Goal: Navigation & Orientation: Find specific page/section

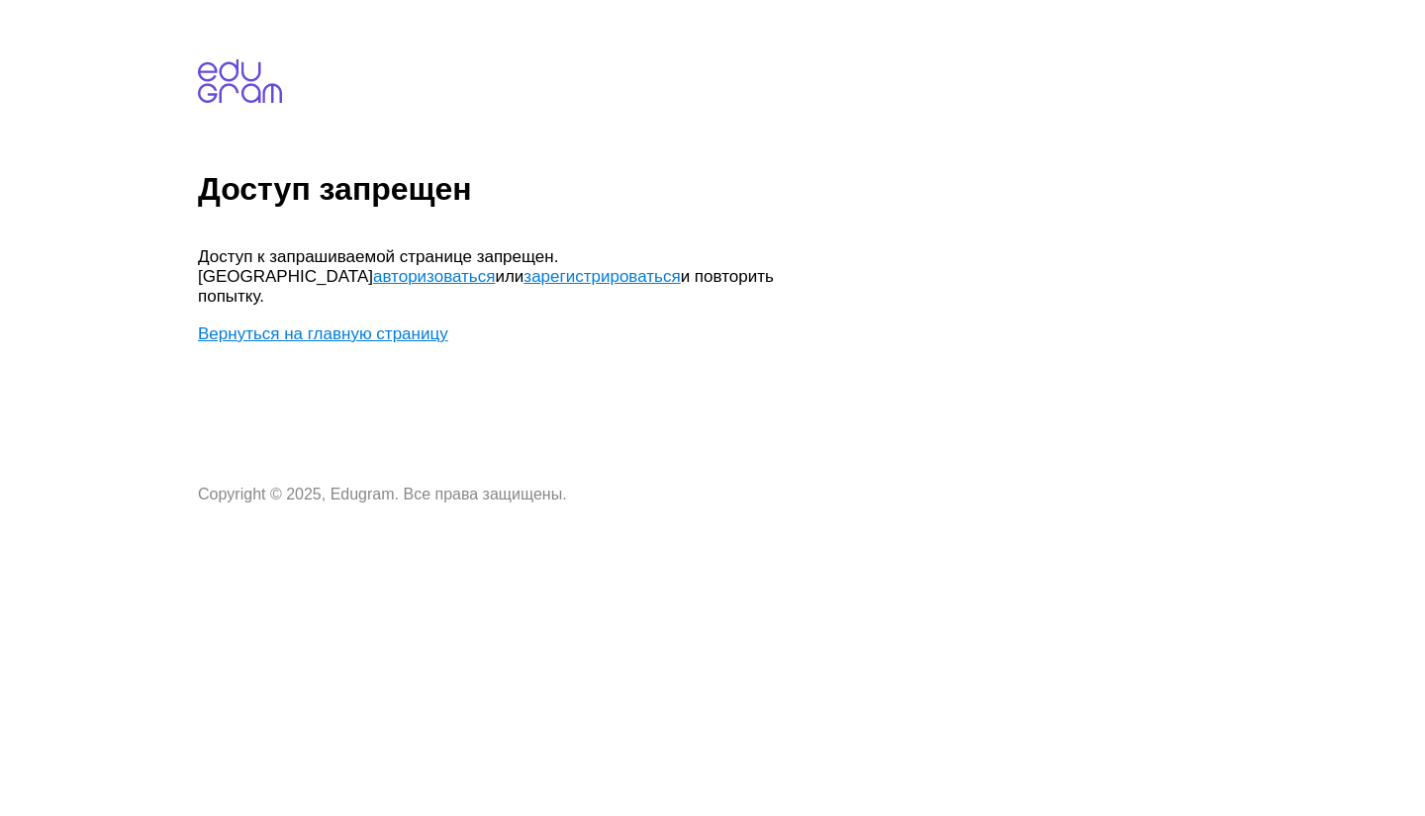
click at [495, 267] on link "авторизоваться" at bounding box center [434, 276] width 122 height 19
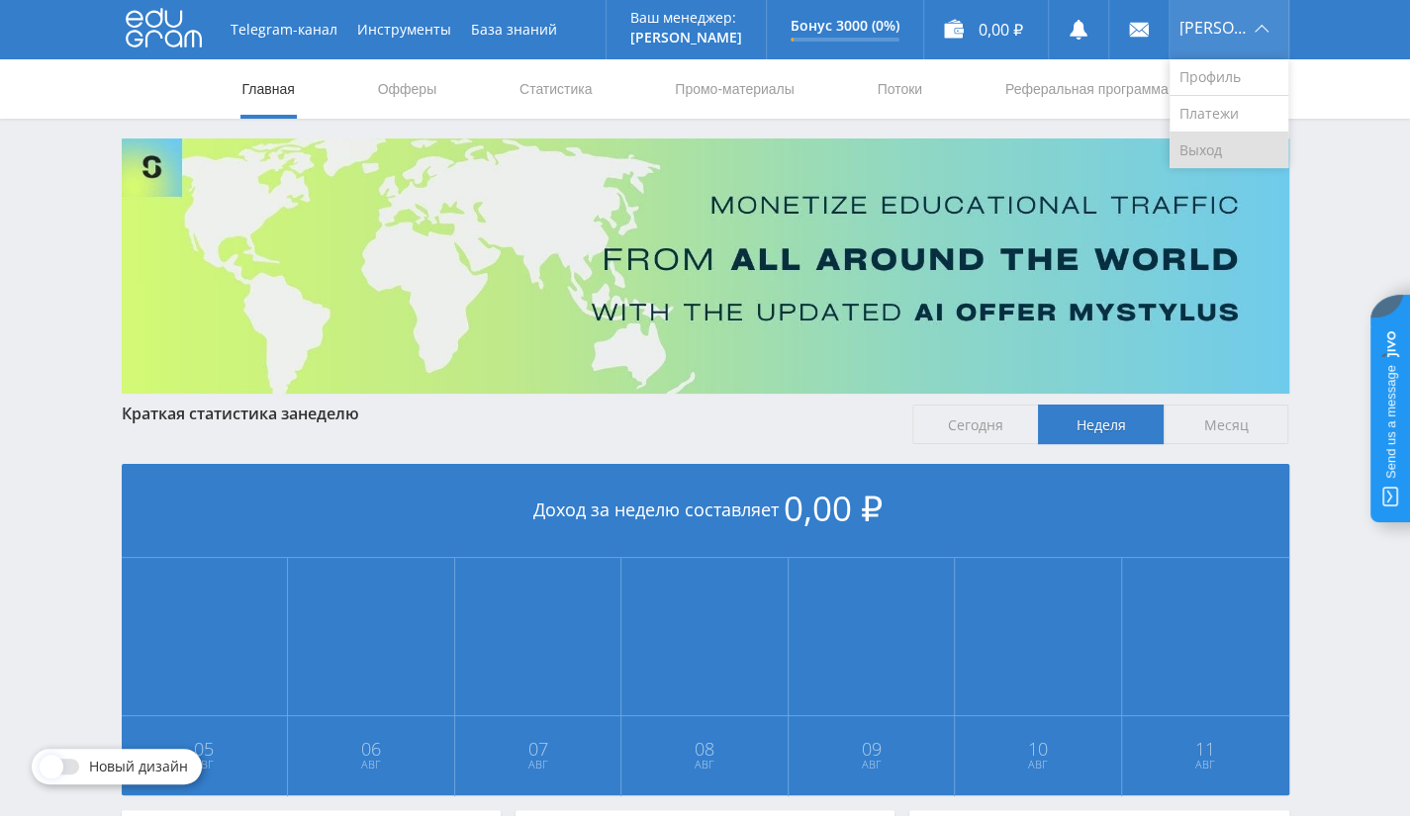
click at [1241, 148] on link "Выход" at bounding box center [1229, 151] width 119 height 36
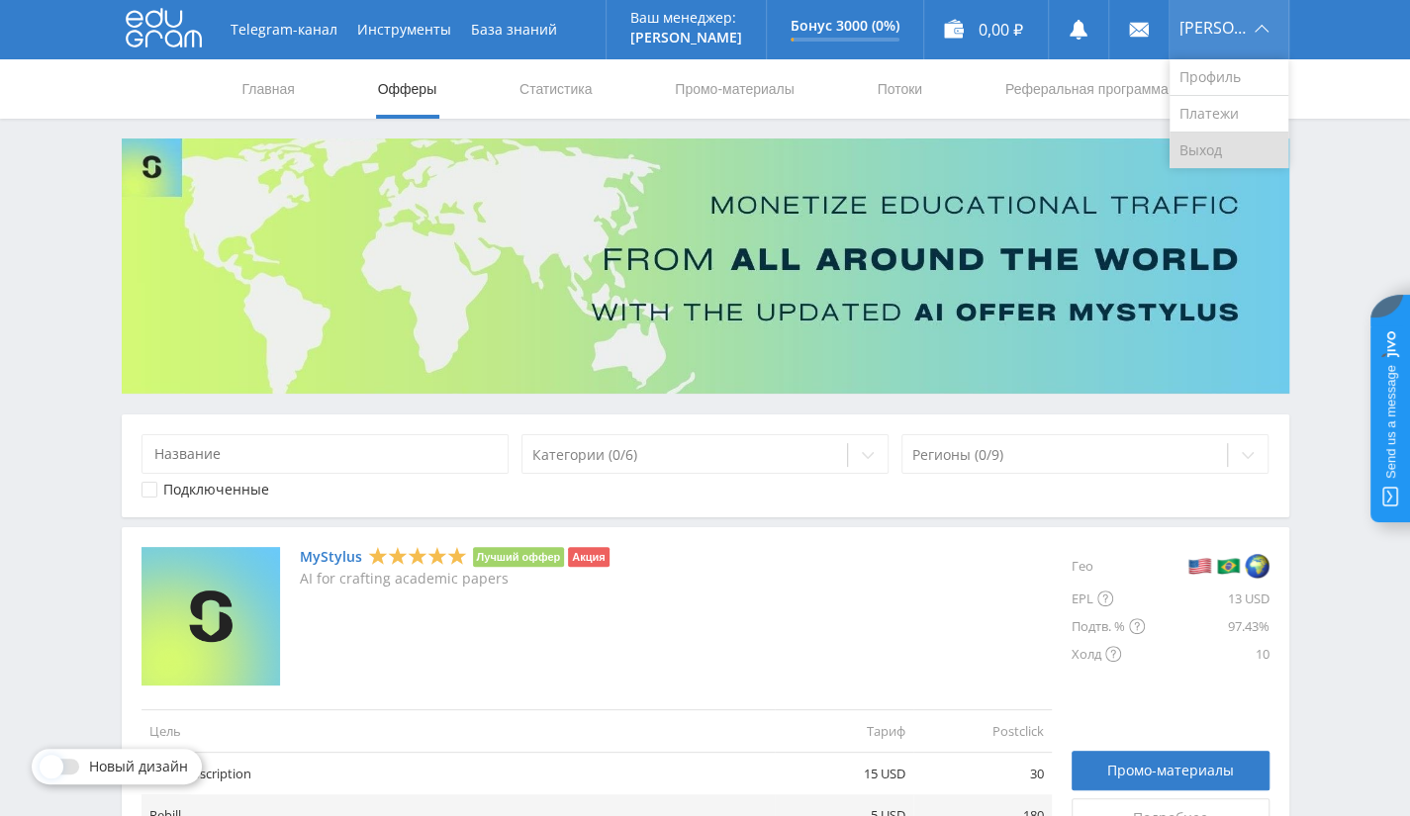
click at [1268, 145] on link "Выход" at bounding box center [1229, 151] width 119 height 36
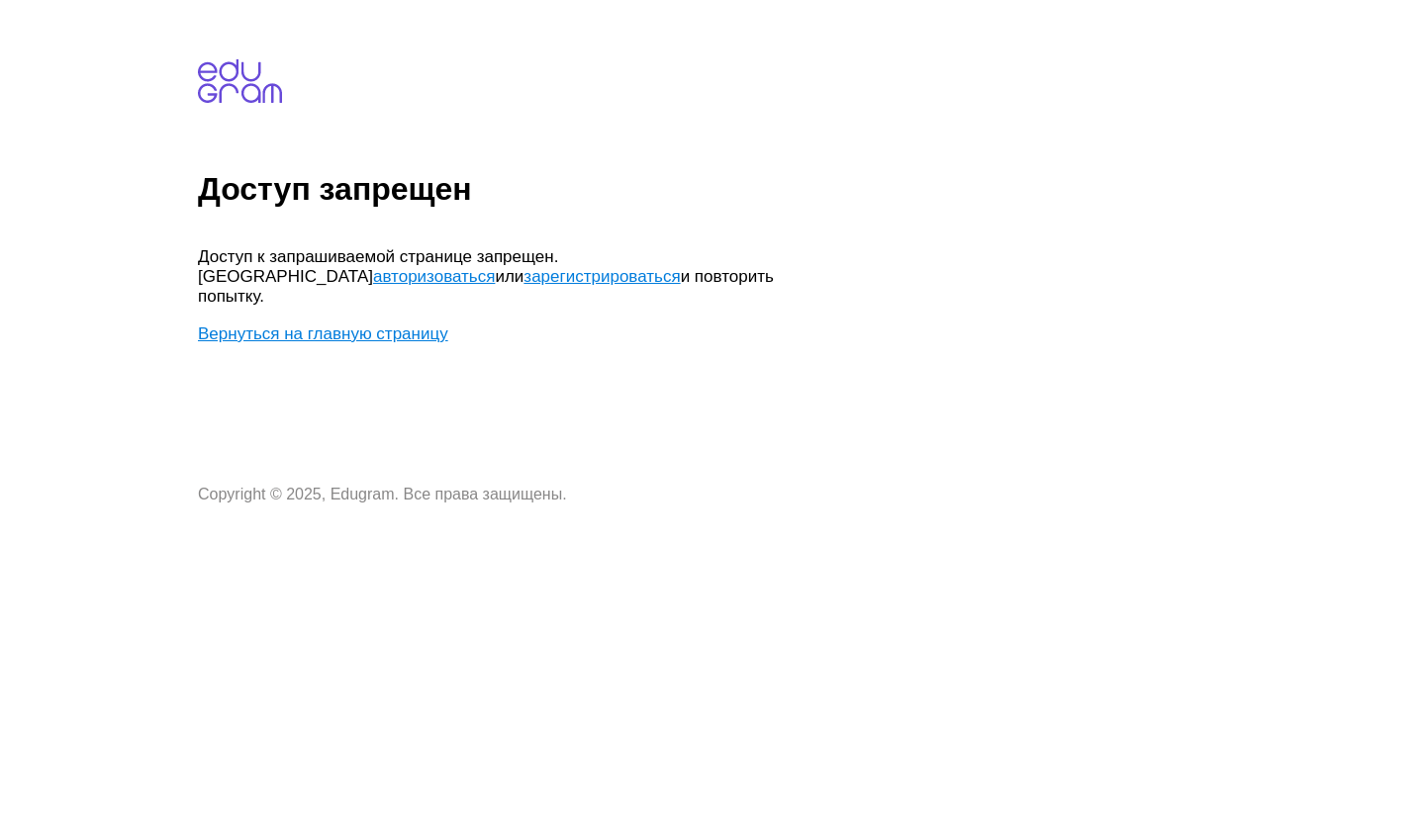
click at [495, 267] on link "авторизоваться" at bounding box center [434, 276] width 122 height 19
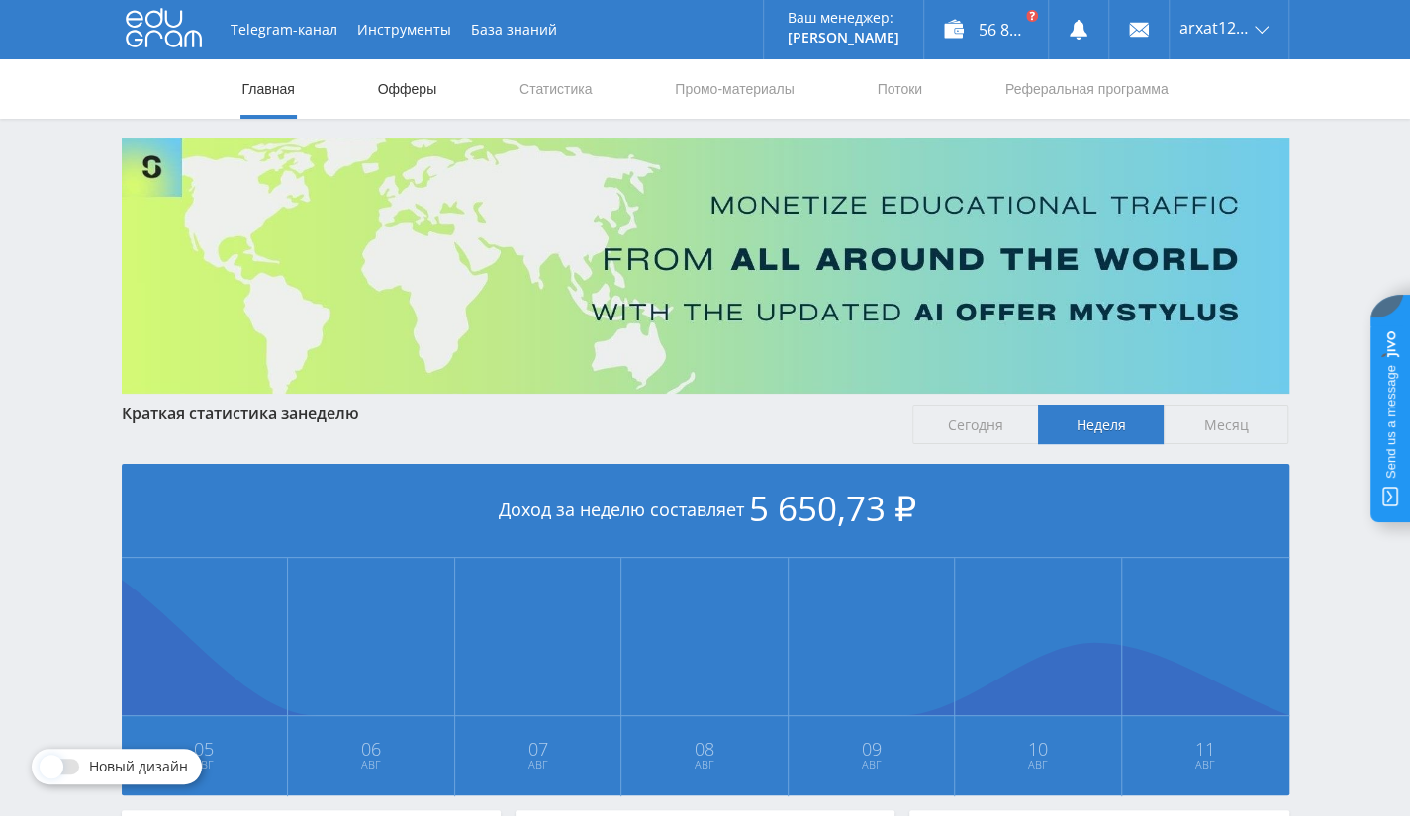
click at [404, 84] on link "Офферы" at bounding box center [407, 88] width 63 height 59
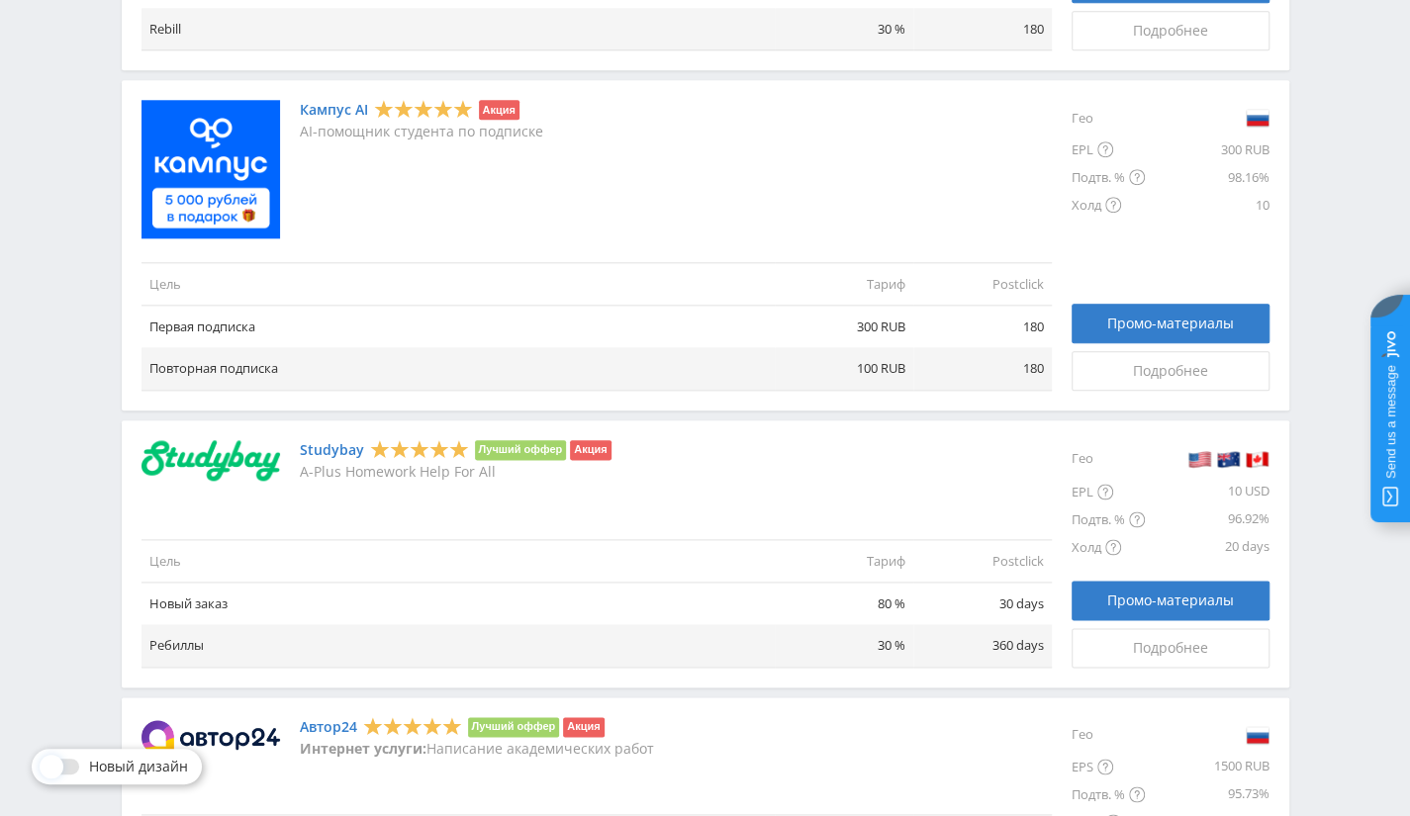
scroll to position [1158, 0]
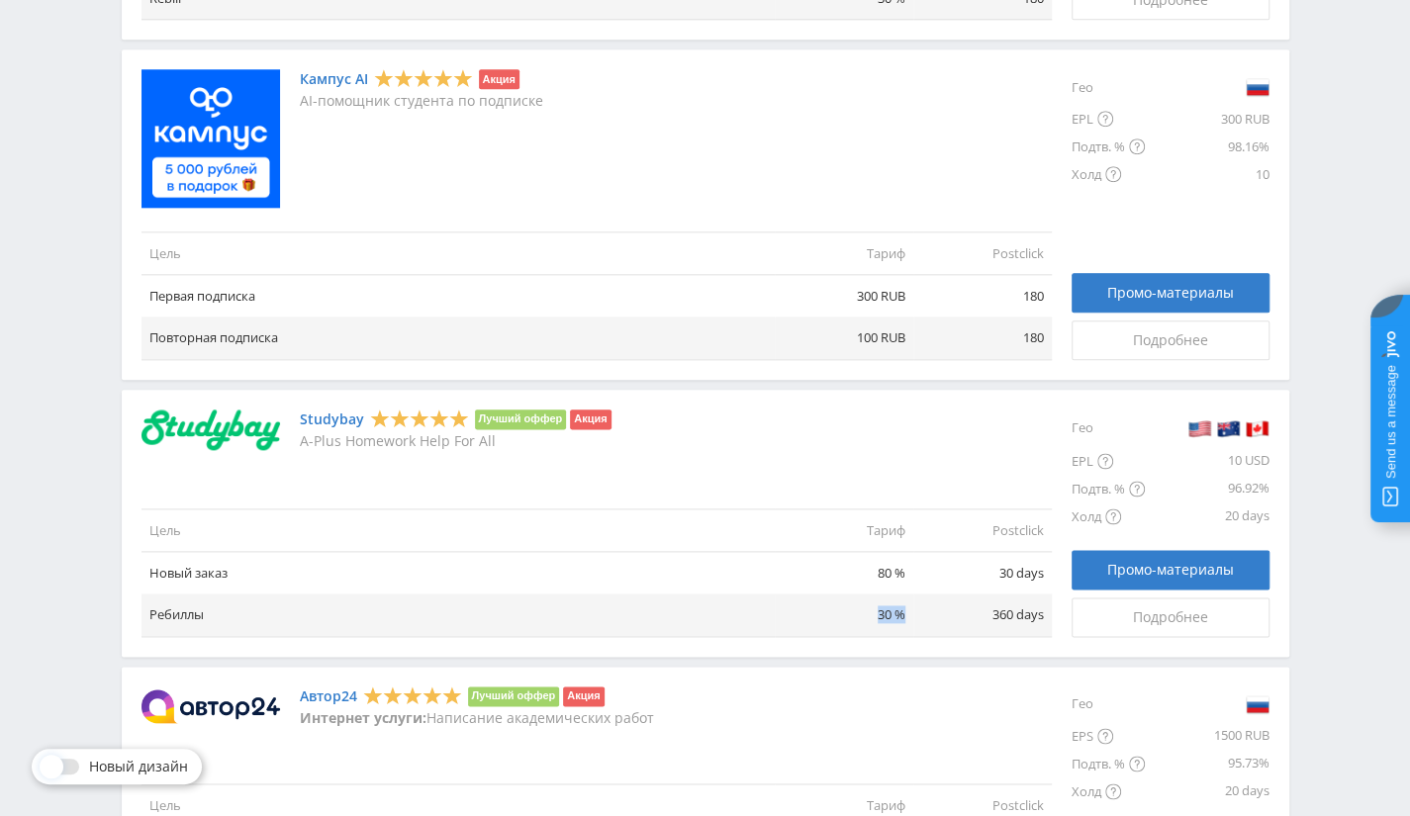
drag, startPoint x: 873, startPoint y: 608, endPoint x: 898, endPoint y: 593, distance: 29.7
click at [900, 601] on td "30 %" at bounding box center [844, 615] width 139 height 43
drag, startPoint x: 887, startPoint y: 579, endPoint x: 911, endPoint y: 577, distance: 24.8
click at [911, 577] on td "80 %" at bounding box center [844, 573] width 139 height 43
drag, startPoint x: 895, startPoint y: 628, endPoint x: 902, endPoint y: 616, distance: 13.7
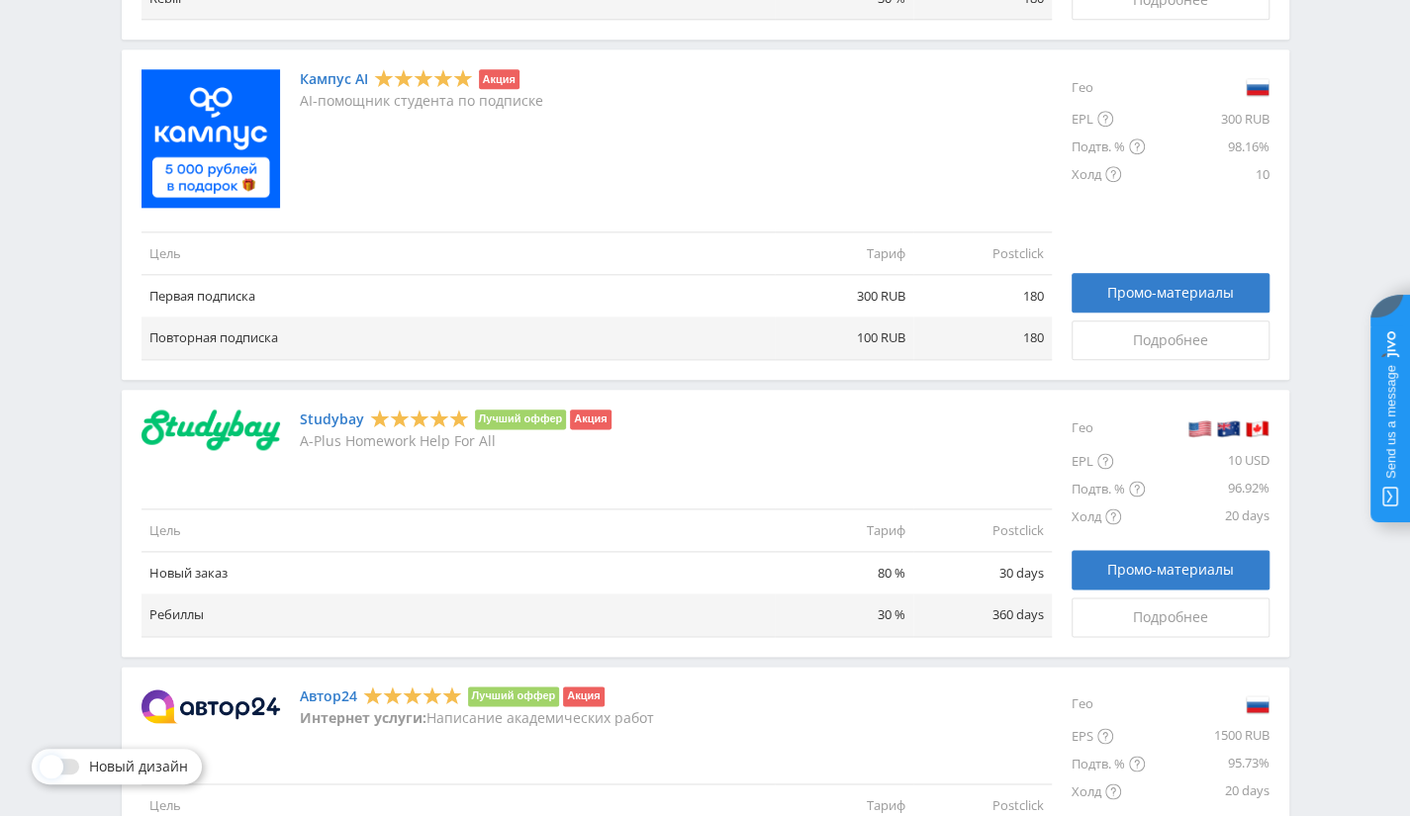
click at [896, 626] on td "30 %" at bounding box center [844, 615] width 139 height 43
click at [901, 611] on td "30 %" at bounding box center [844, 615] width 139 height 43
click at [894, 581] on td "80 %" at bounding box center [844, 573] width 139 height 43
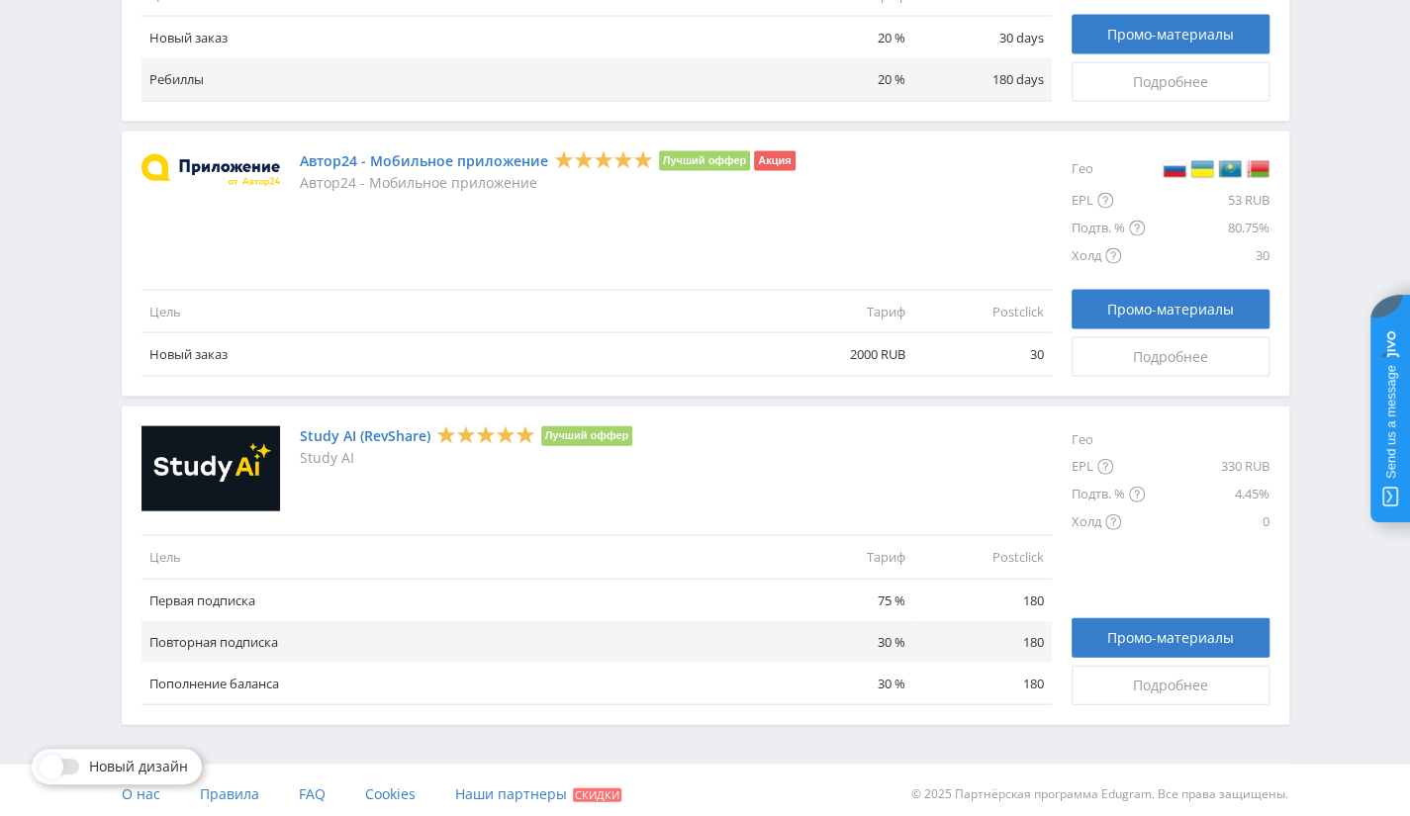
scroll to position [2246, 0]
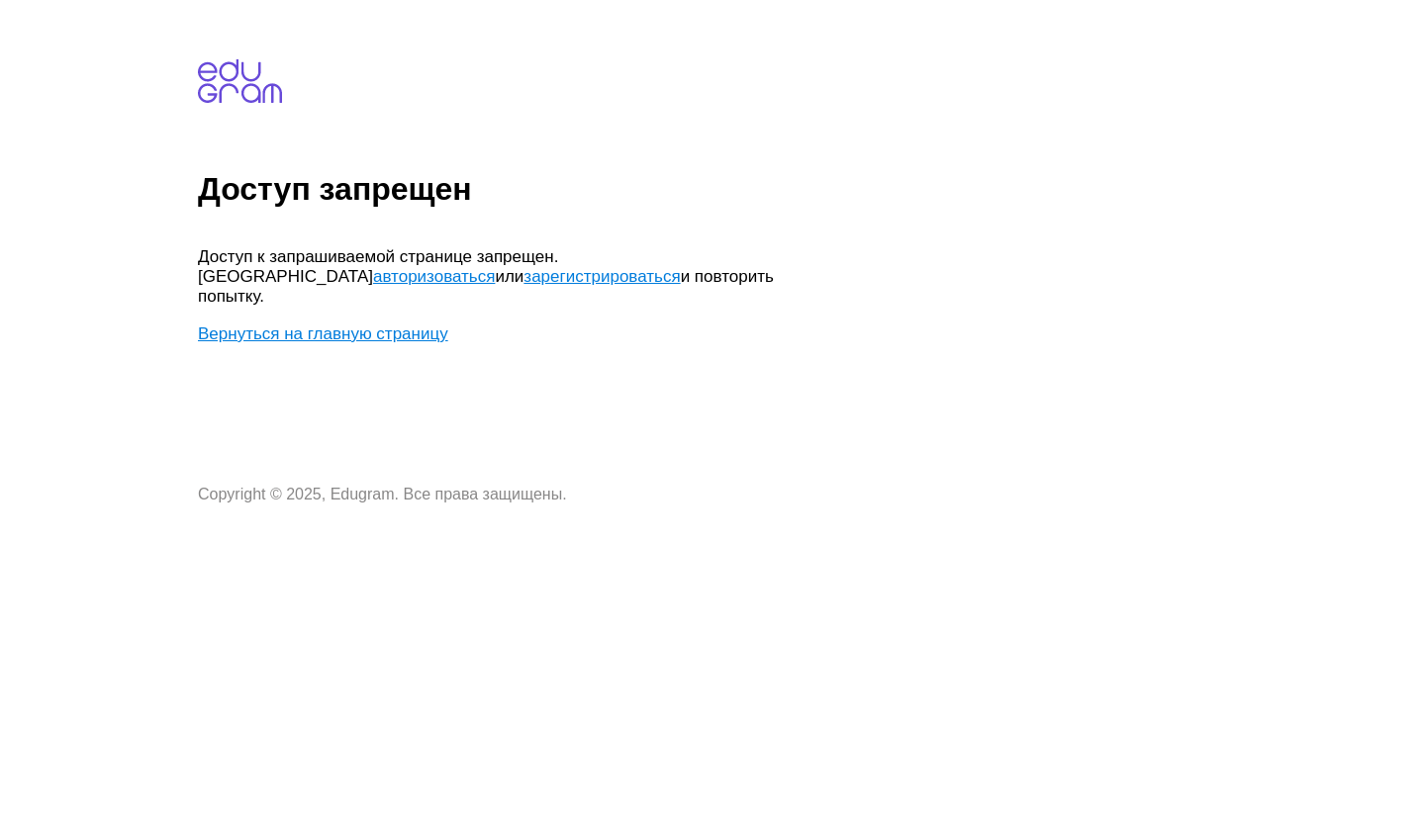
click at [294, 325] on link "Вернуться на главную страницу" at bounding box center [323, 334] width 250 height 19
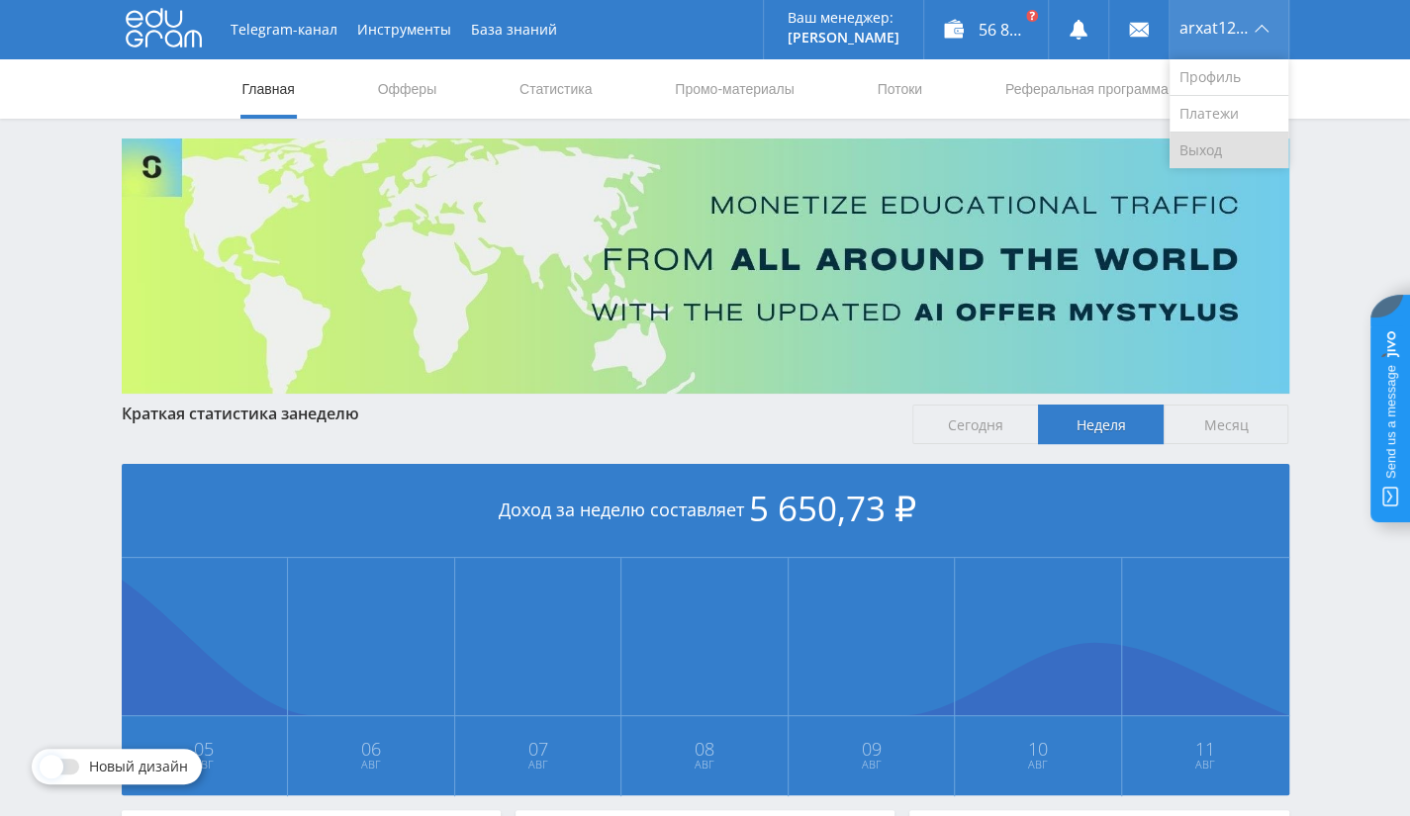
click at [1208, 151] on link "Выход" at bounding box center [1229, 151] width 119 height 36
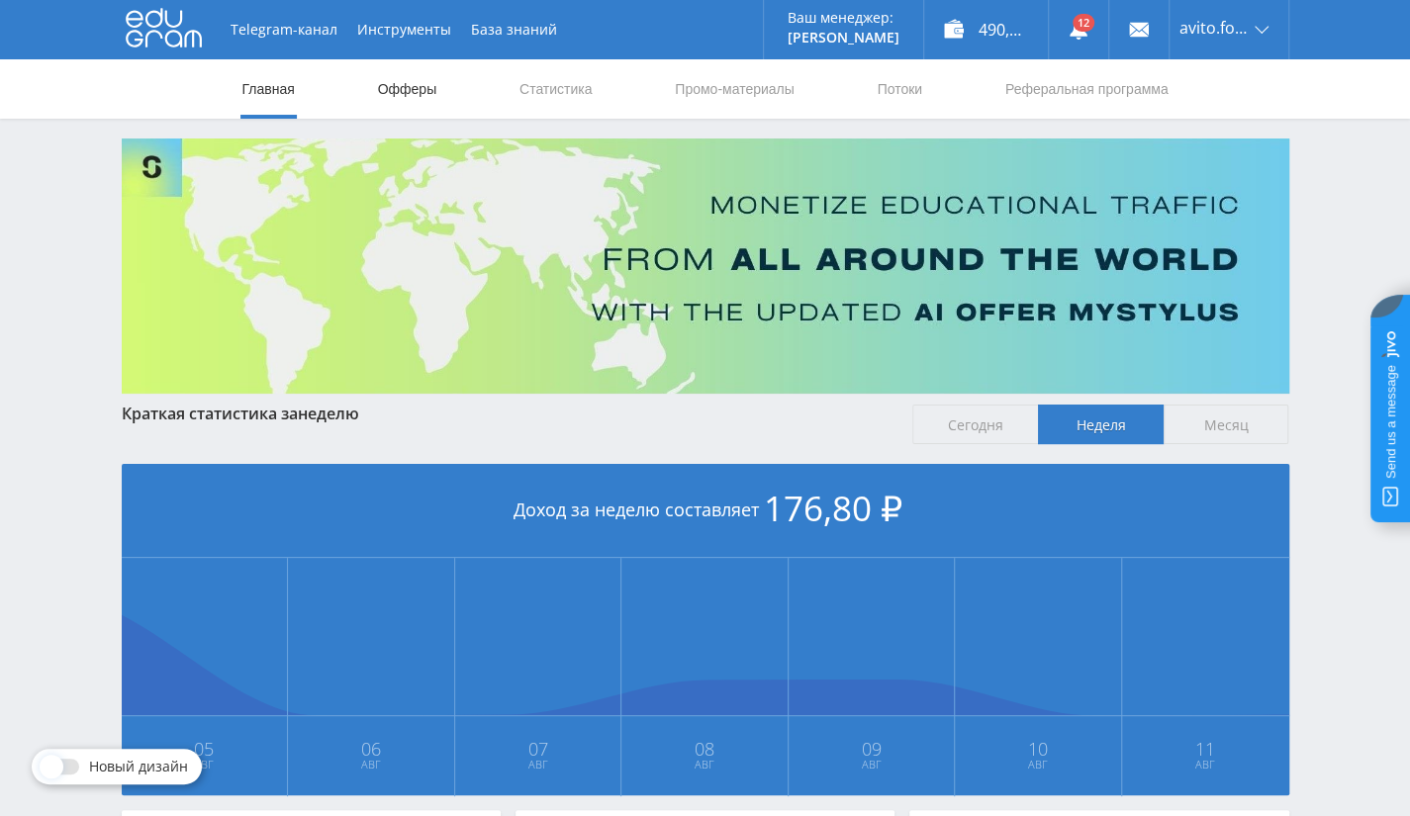
click at [408, 86] on link "Офферы" at bounding box center [407, 88] width 63 height 59
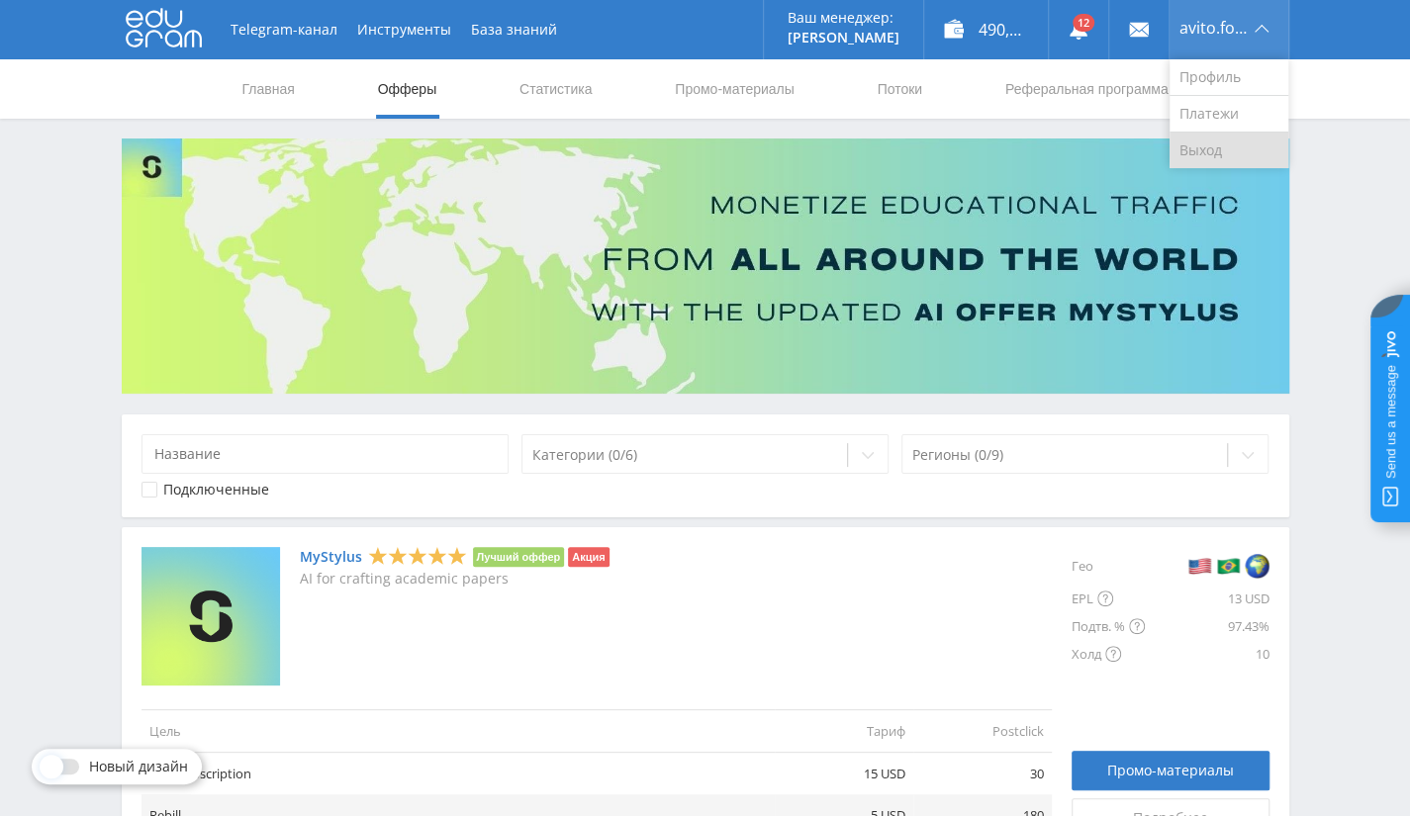
click at [1192, 143] on link "Выход" at bounding box center [1229, 151] width 119 height 36
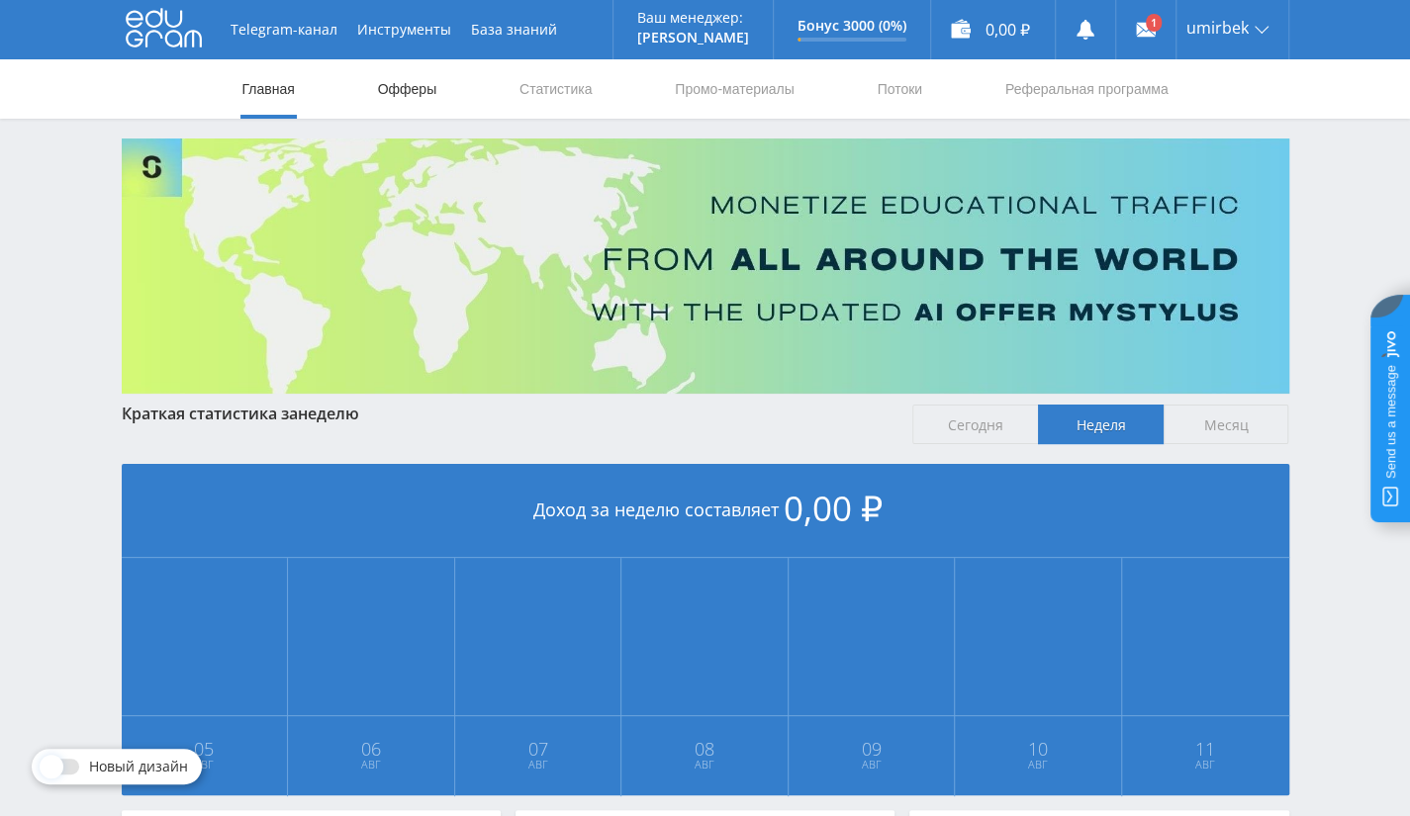
click at [410, 86] on link "Офферы" at bounding box center [407, 88] width 63 height 59
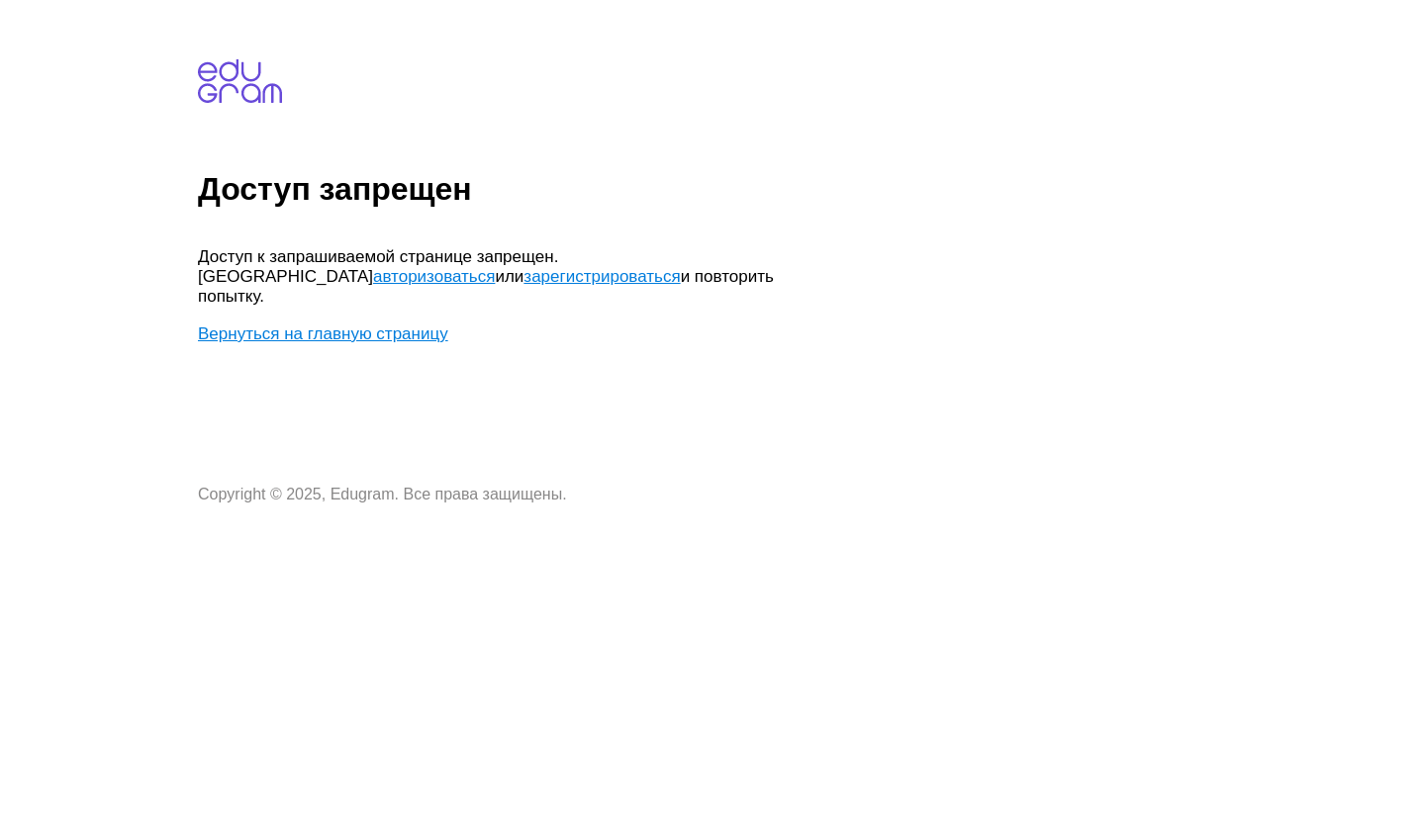
click at [354, 325] on link "Вернуться на главную страницу" at bounding box center [323, 334] width 250 height 19
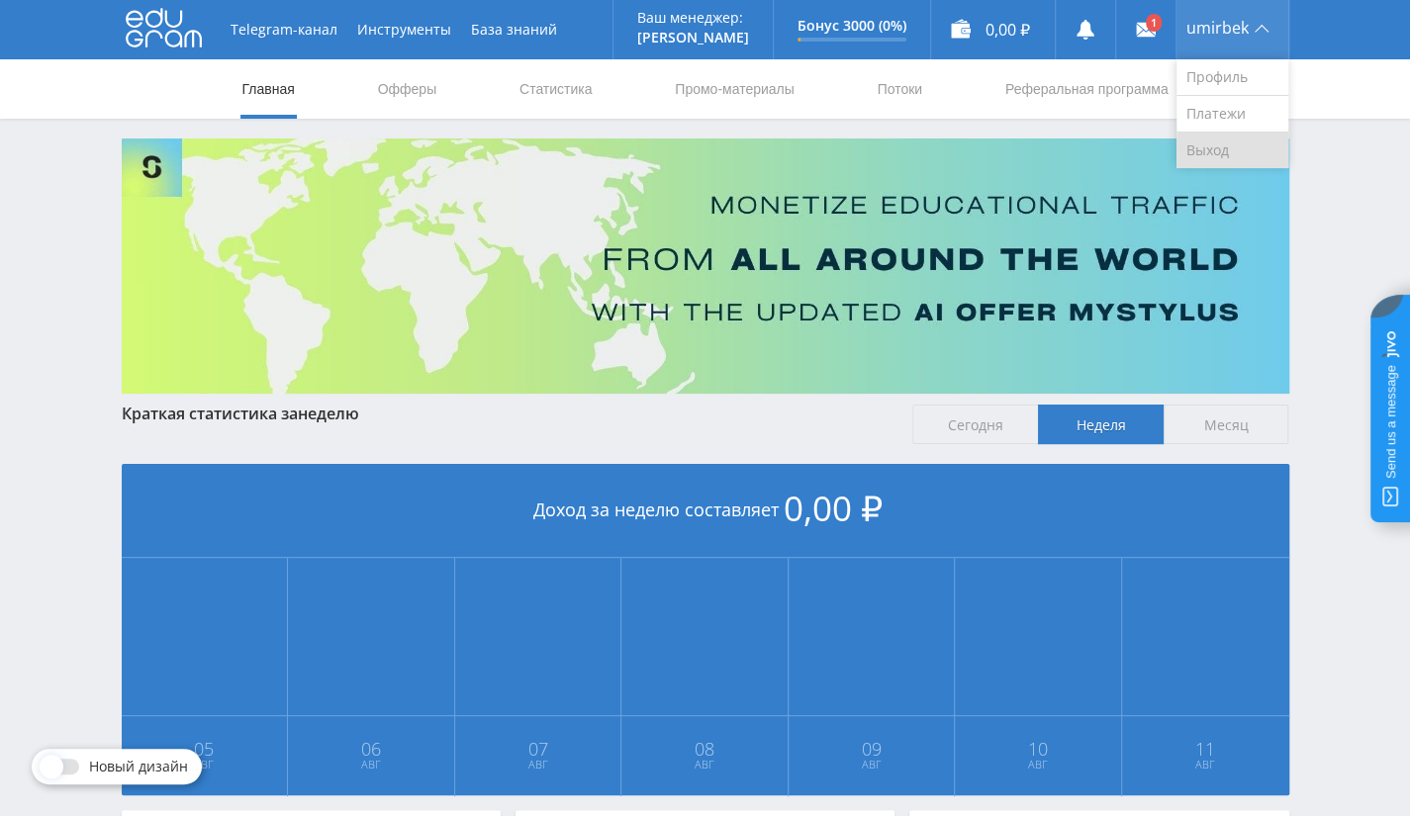
click at [1219, 154] on link "Выход" at bounding box center [1233, 151] width 112 height 36
click at [1209, 149] on link "Выход" at bounding box center [1233, 151] width 112 height 36
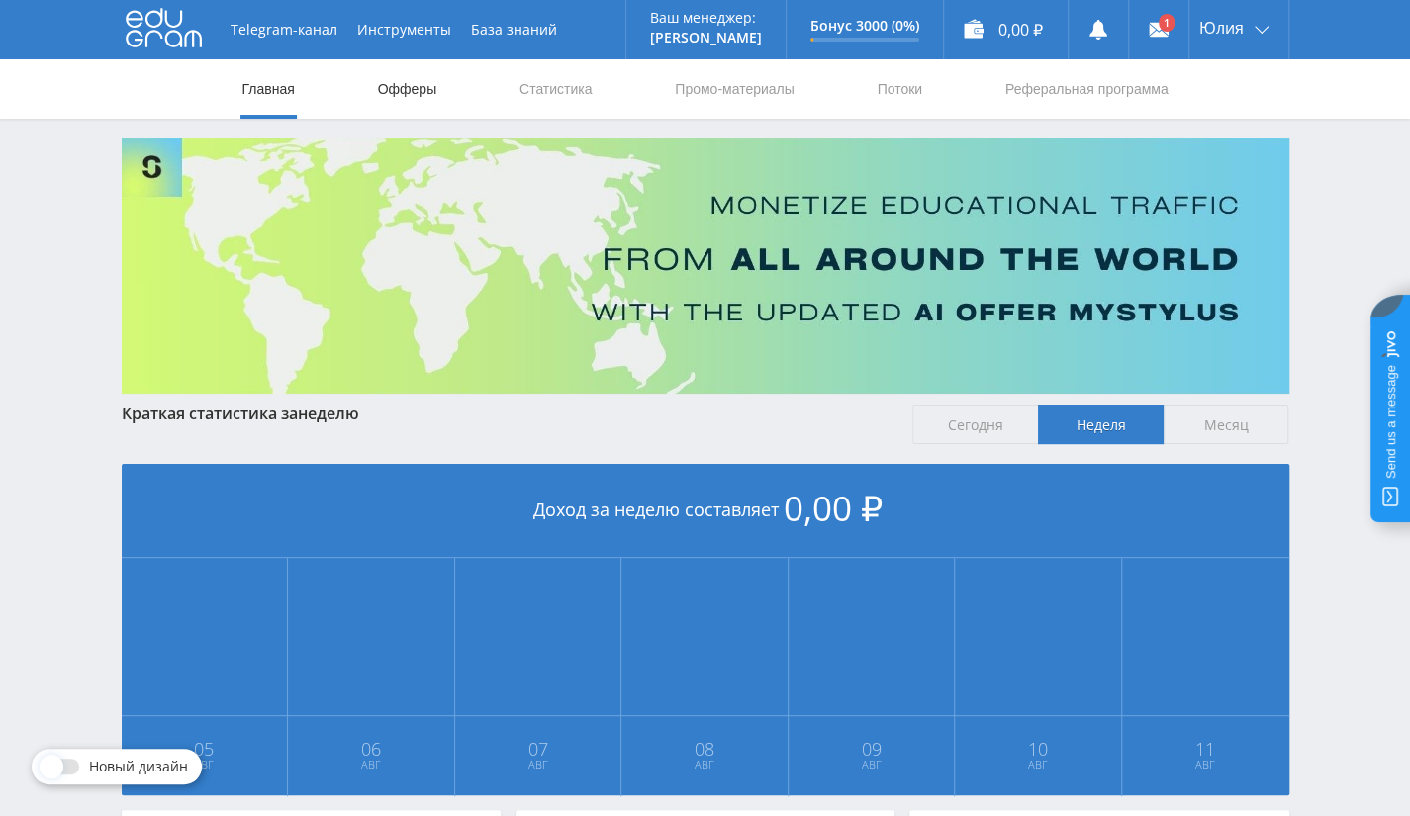
click at [400, 94] on link "Офферы" at bounding box center [407, 88] width 63 height 59
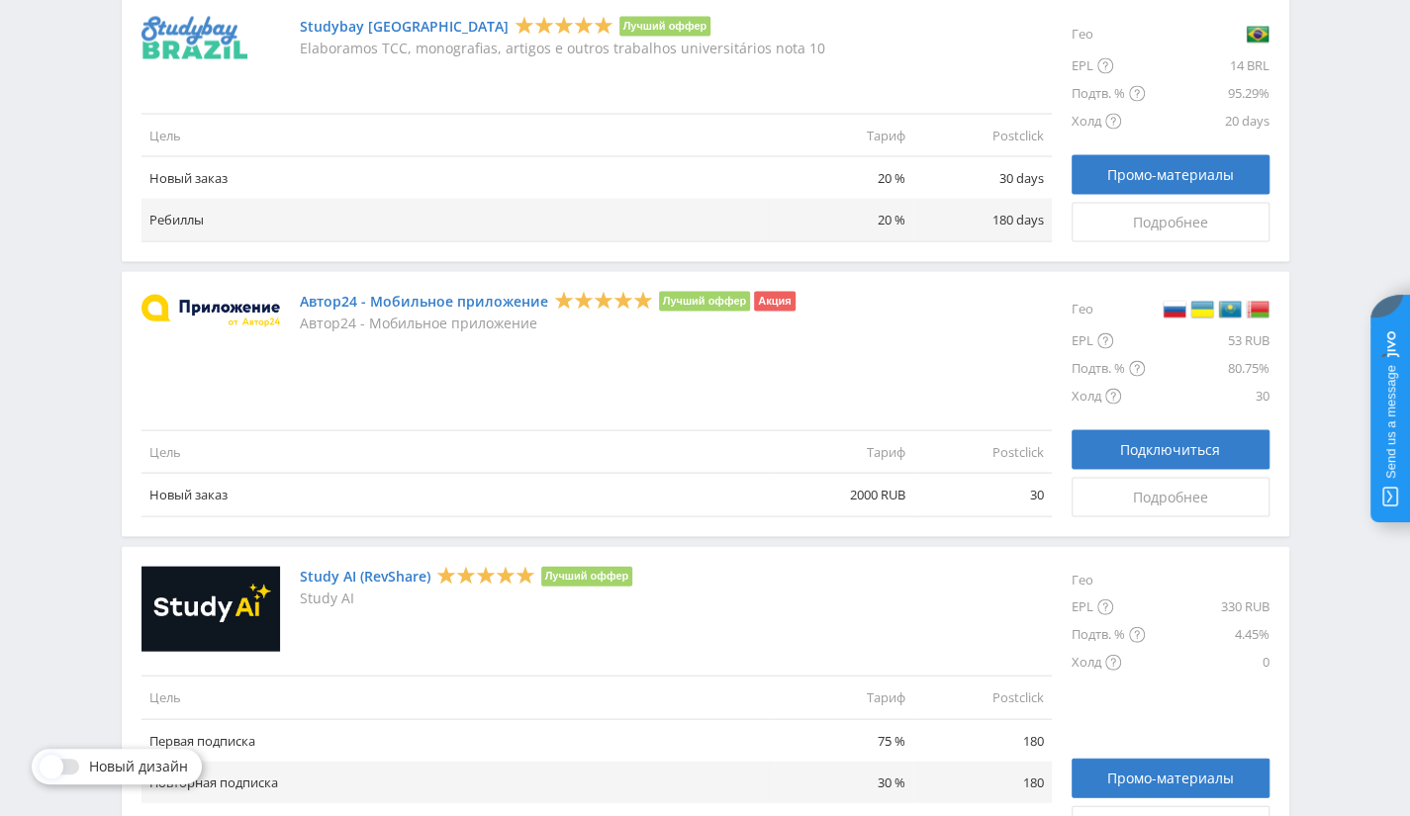
scroll to position [2246, 0]
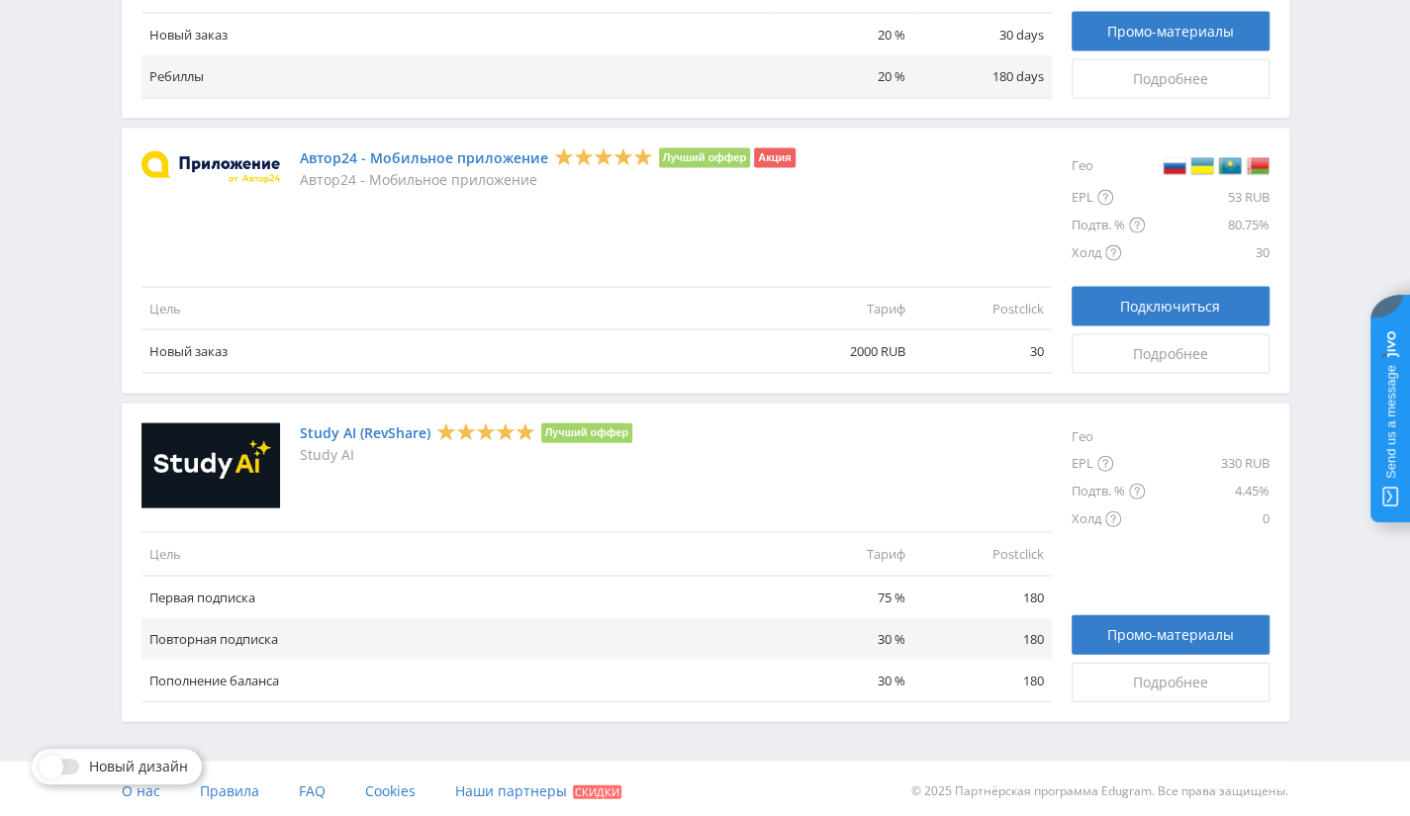
drag, startPoint x: 1353, startPoint y: 268, endPoint x: 1357, endPoint y: 255, distance: 13.5
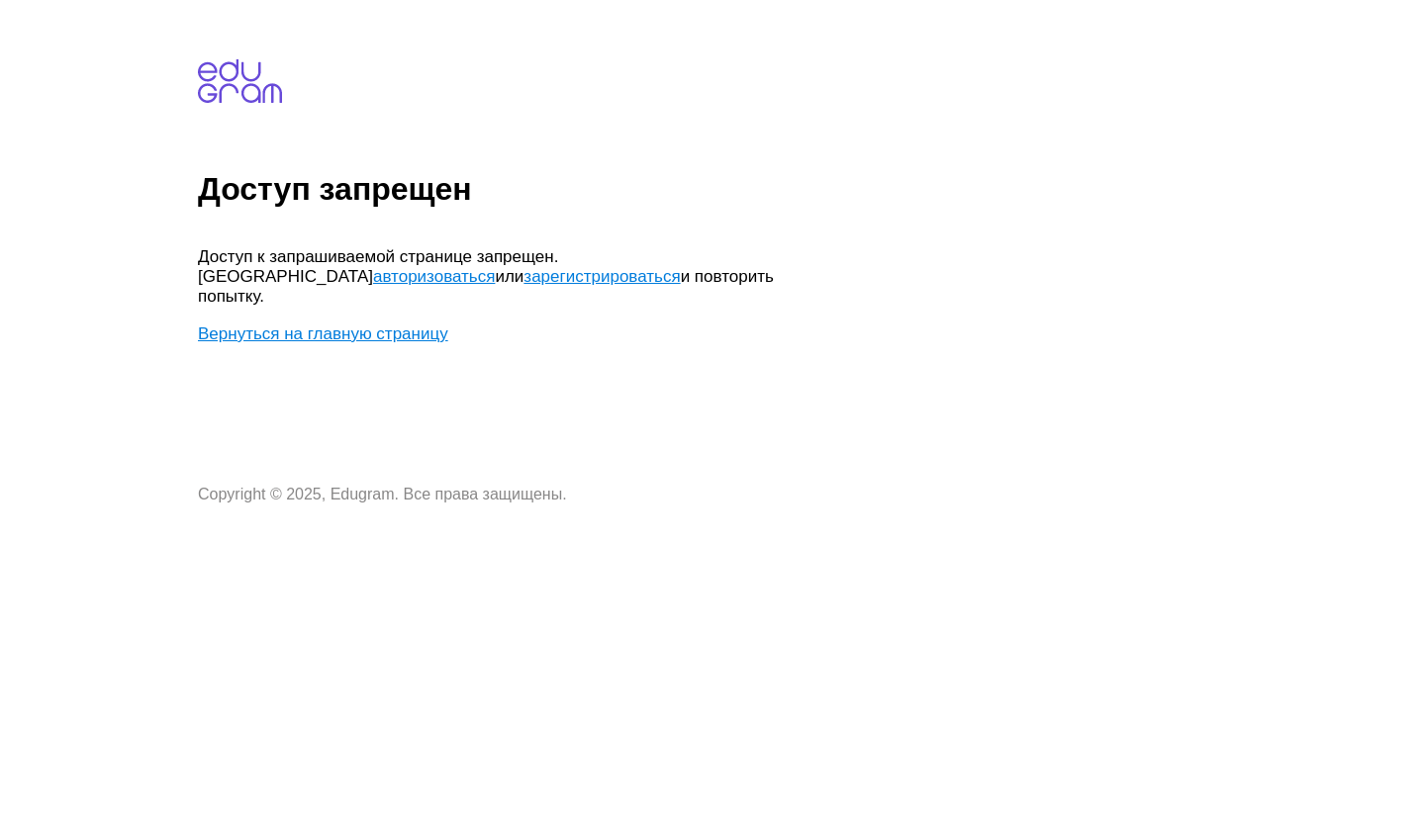
click at [374, 325] on link "Вернуться на главную страницу" at bounding box center [323, 334] width 250 height 19
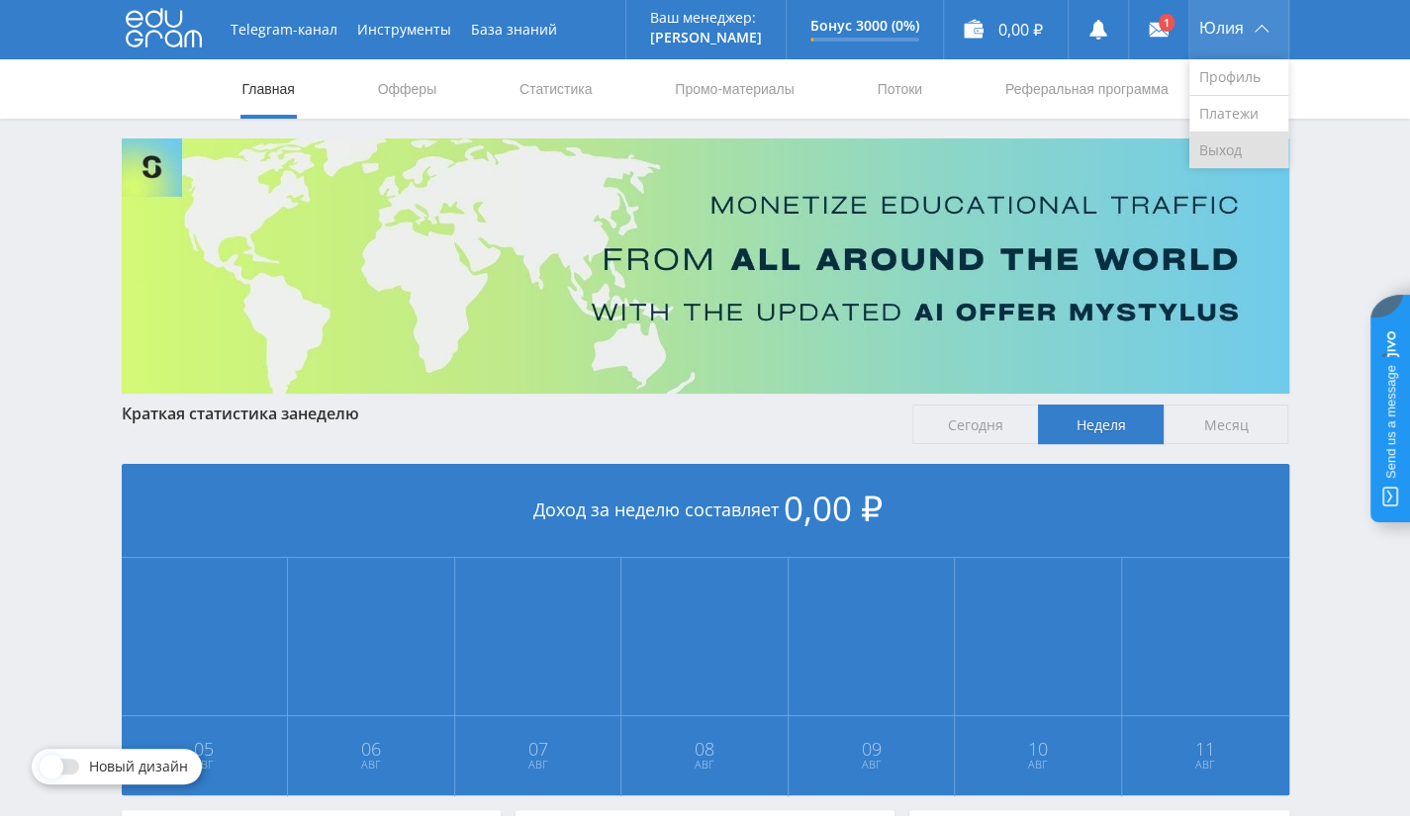
click at [1214, 138] on link "Выход" at bounding box center [1238, 151] width 99 height 36
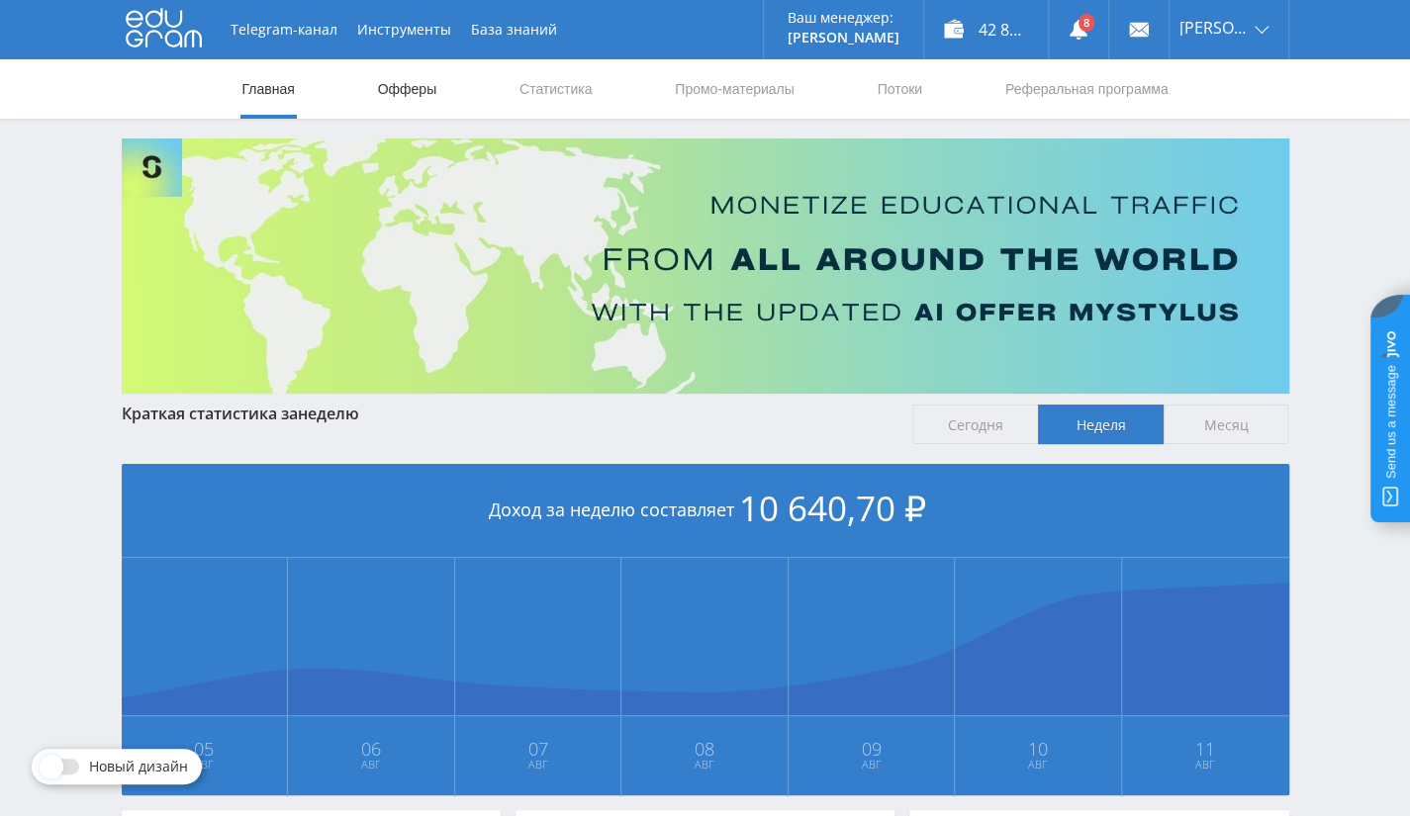
click at [414, 99] on link "Офферы" at bounding box center [407, 88] width 63 height 59
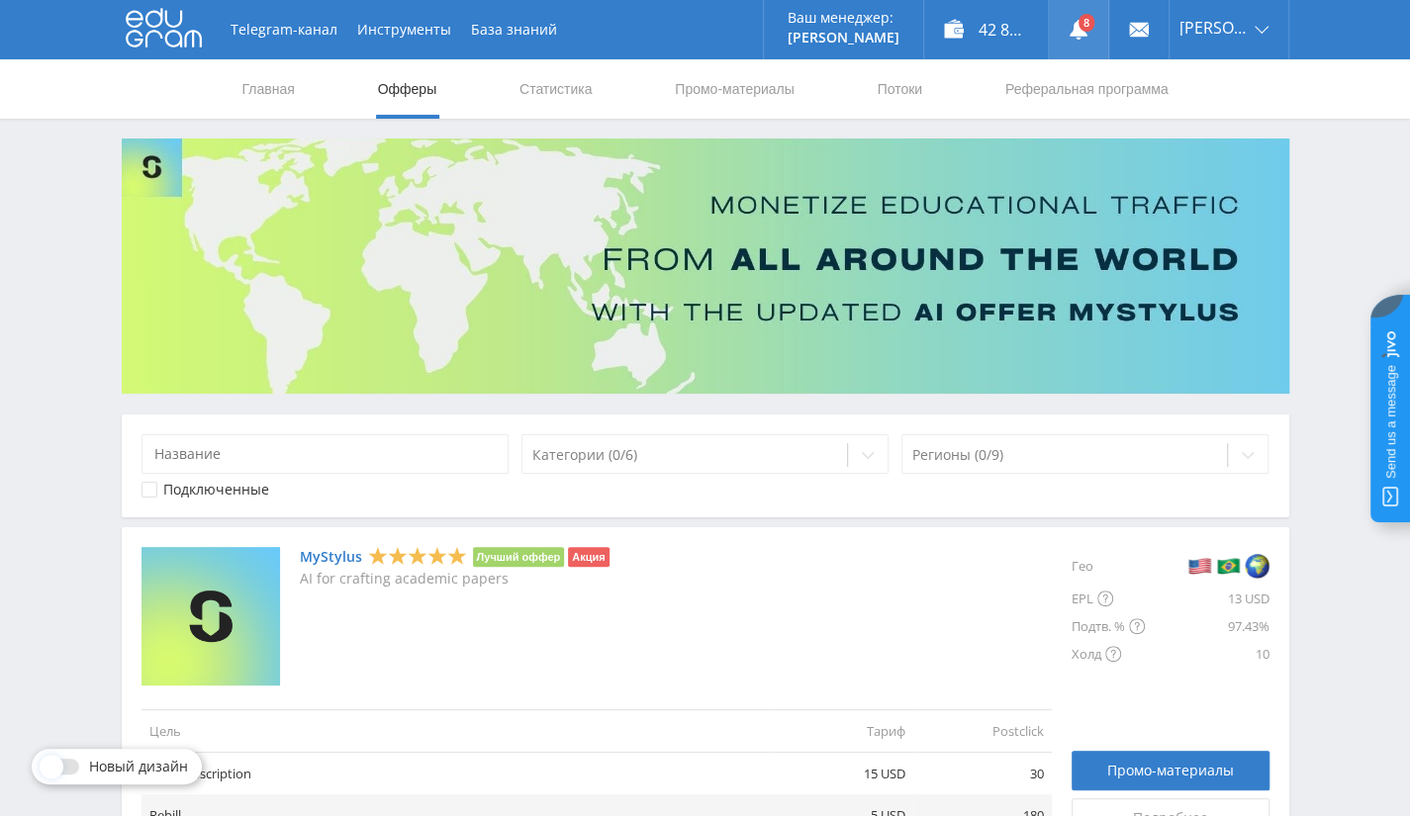
click at [1104, 30] on link at bounding box center [1078, 29] width 59 height 59
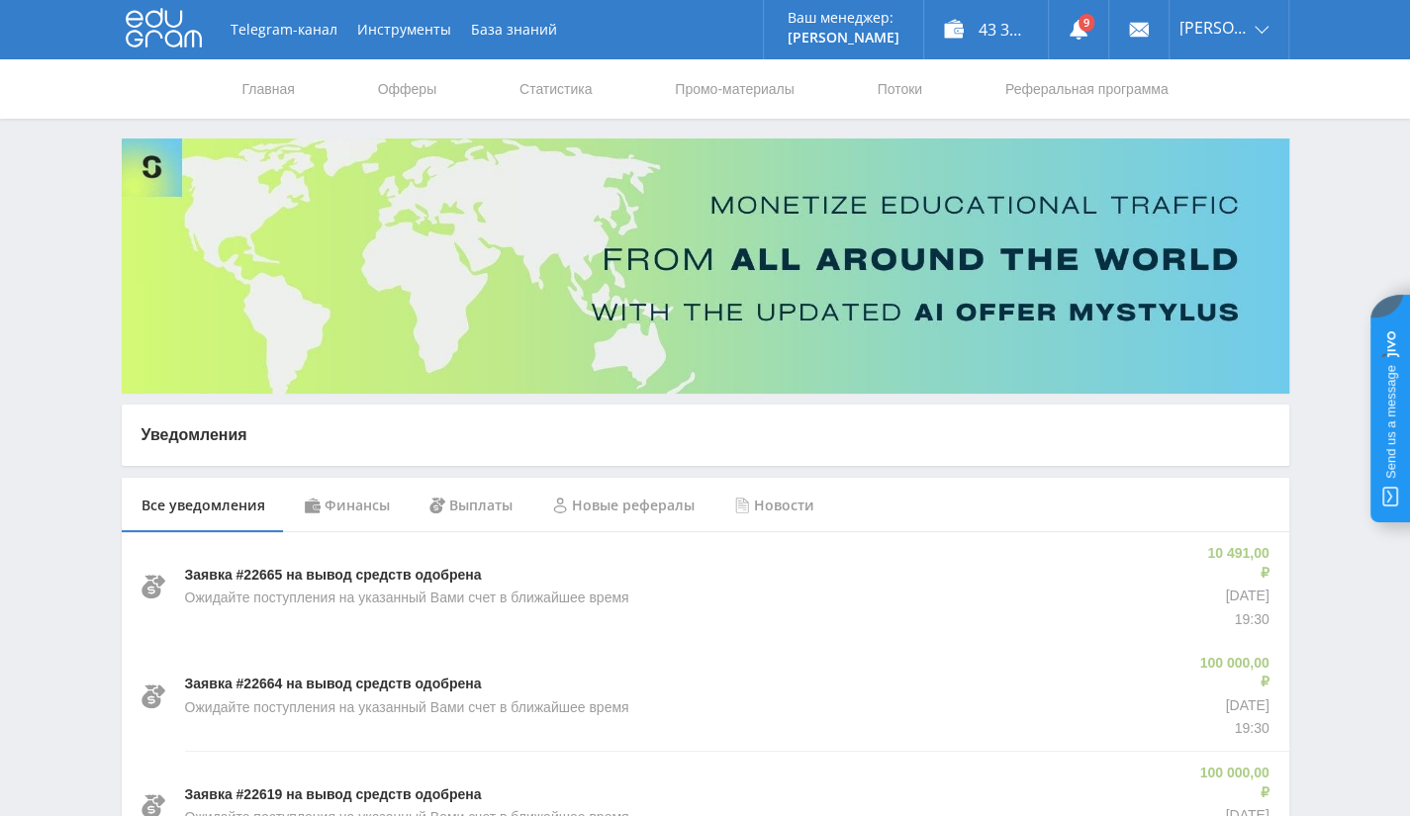
click at [397, 518] on div "Финансы" at bounding box center [347, 505] width 125 height 55
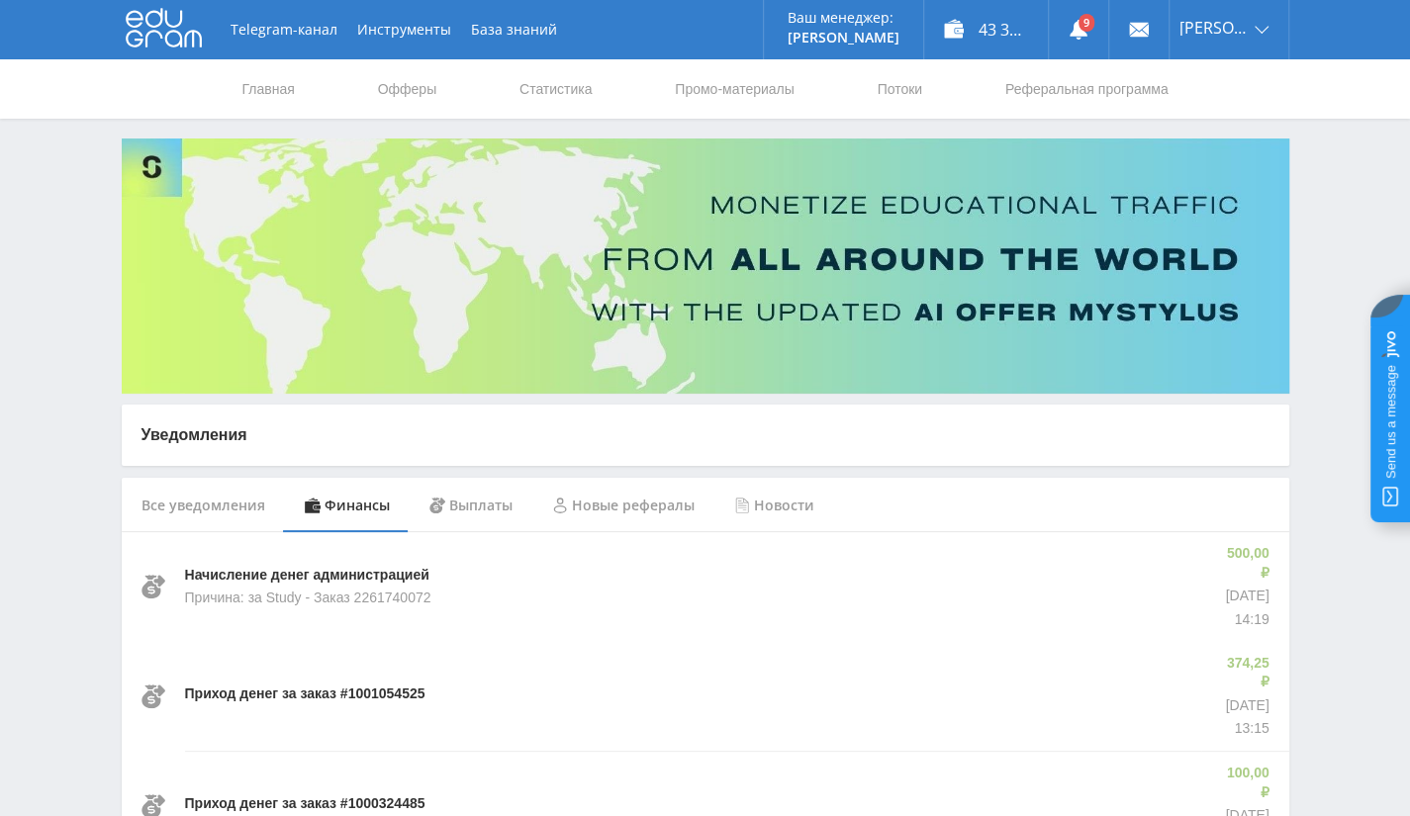
click at [218, 513] on div "Все уведомления" at bounding box center [203, 505] width 163 height 55
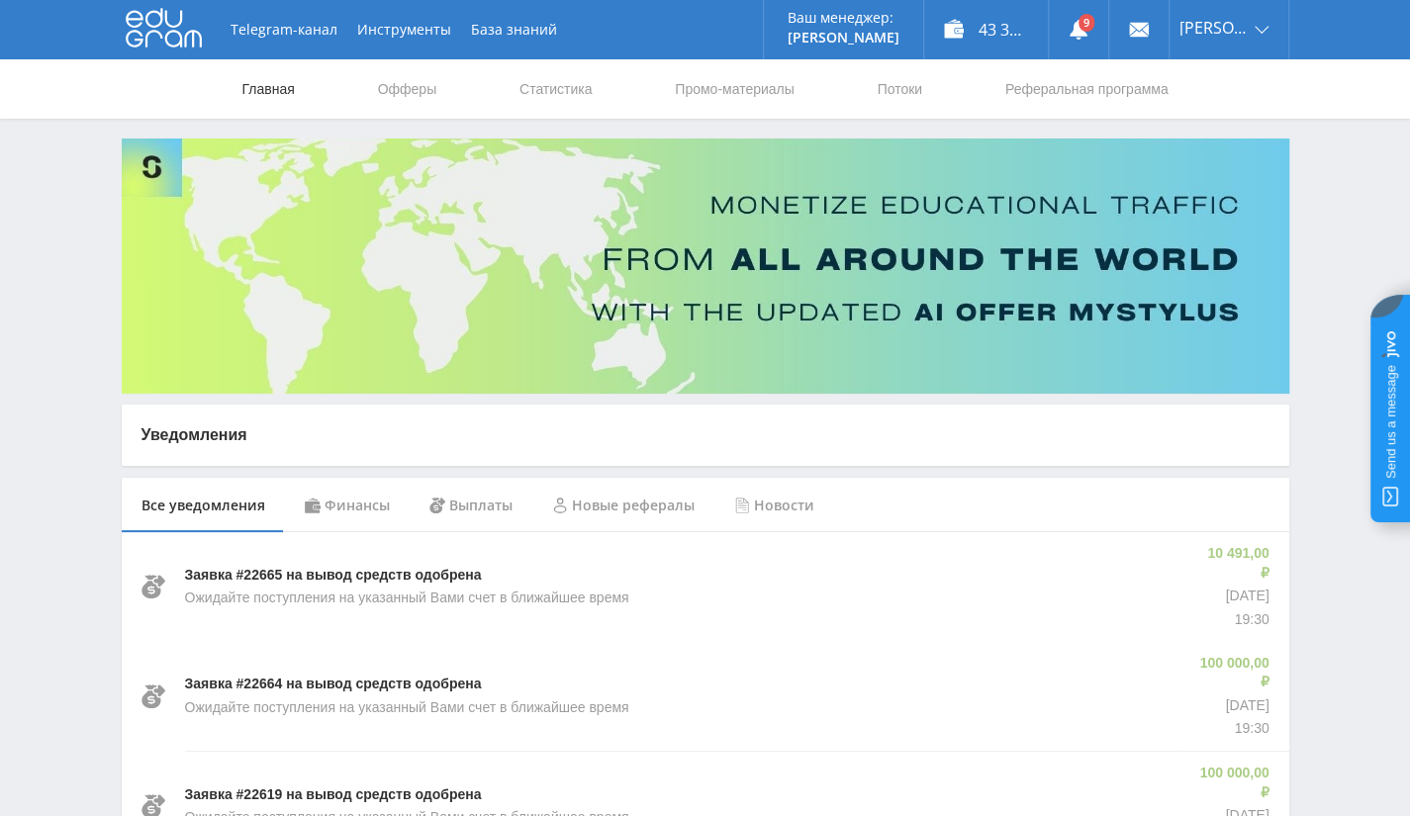
click at [269, 105] on link "Главная" at bounding box center [268, 88] width 56 height 59
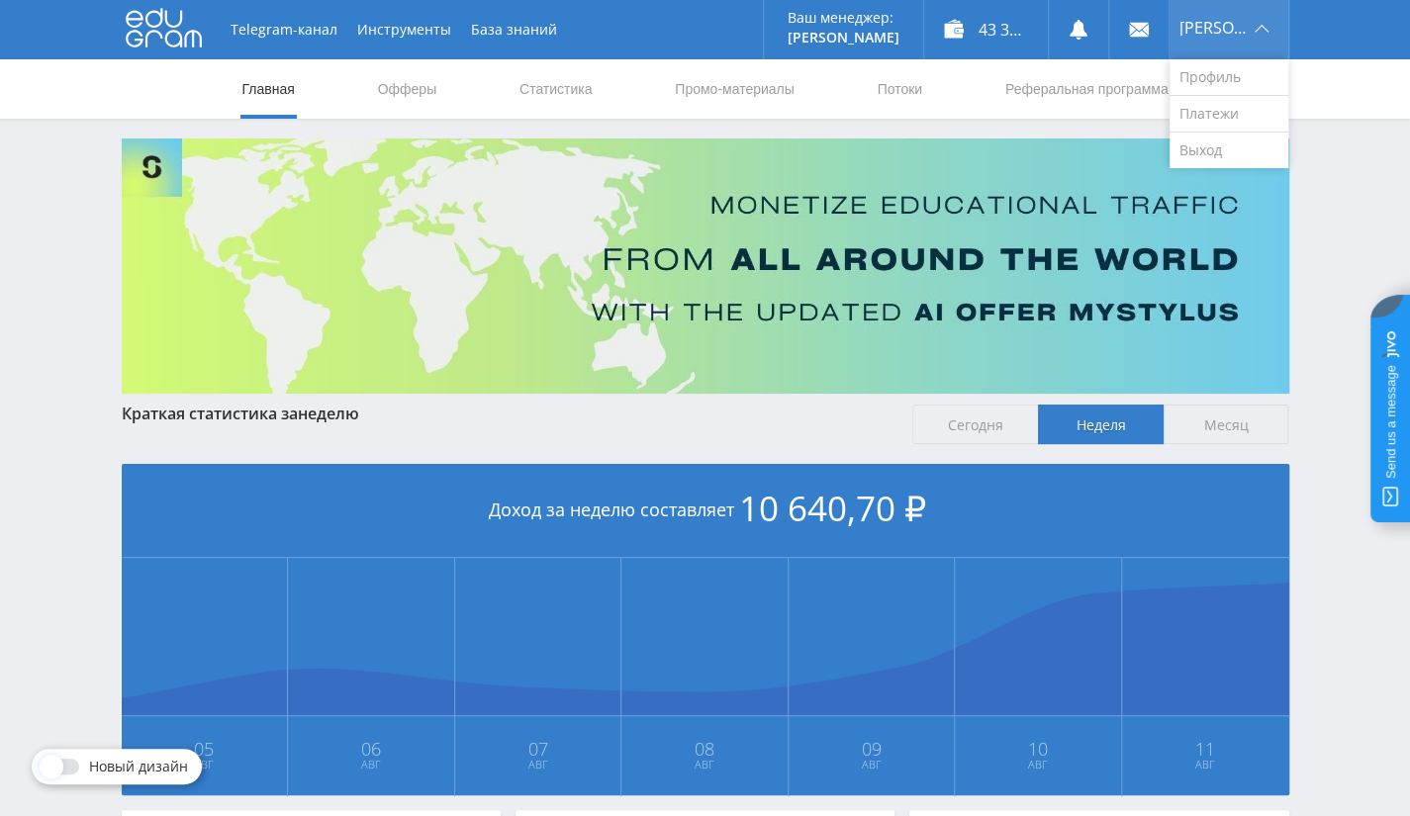
click at [1245, 0] on div "[PERSON_NAME]" at bounding box center [1229, 29] width 119 height 59
click at [1221, 173] on img at bounding box center [706, 266] width 1168 height 255
click at [1213, 155] on link "Выход" at bounding box center [1229, 151] width 119 height 36
